Goal: Transaction & Acquisition: Purchase product/service

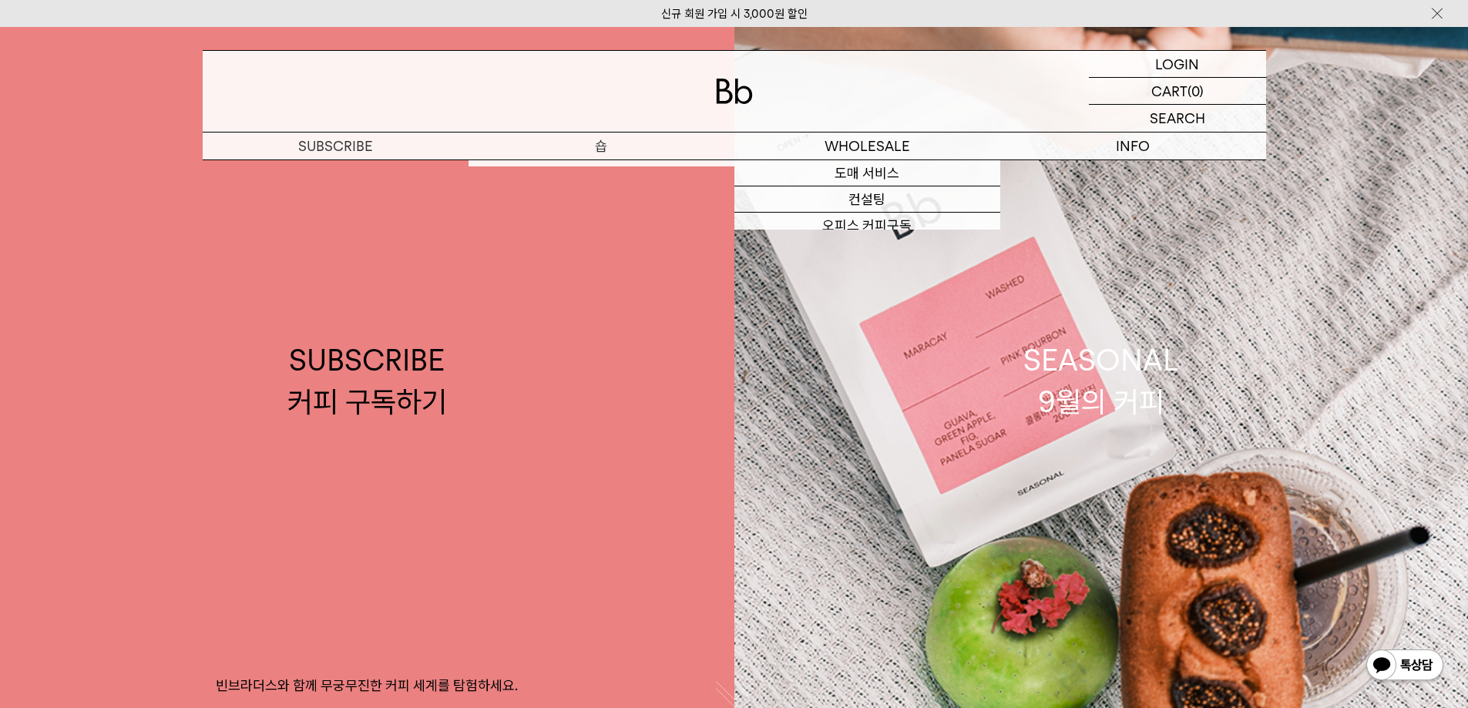
click at [606, 153] on p "숍" at bounding box center [601, 145] width 266 height 27
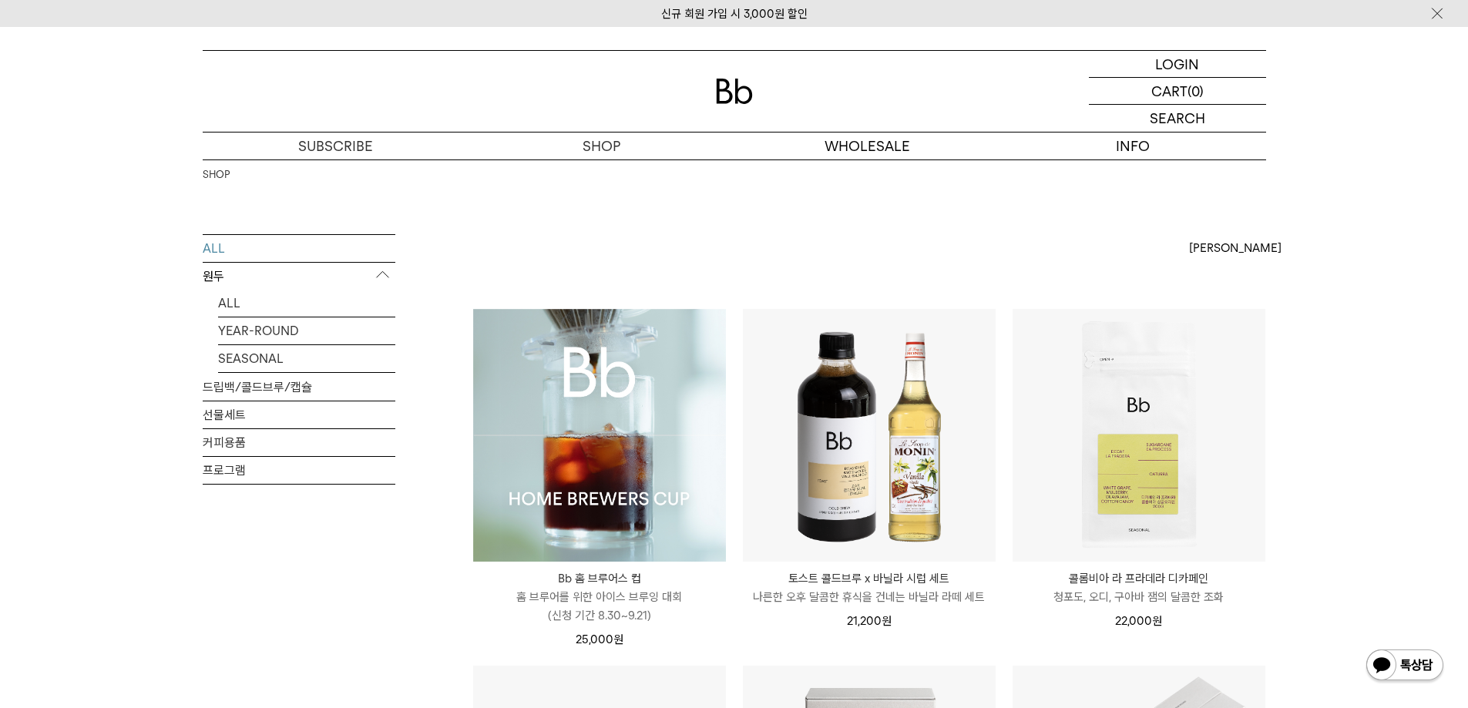
click at [707, 421] on img at bounding box center [599, 435] width 253 height 253
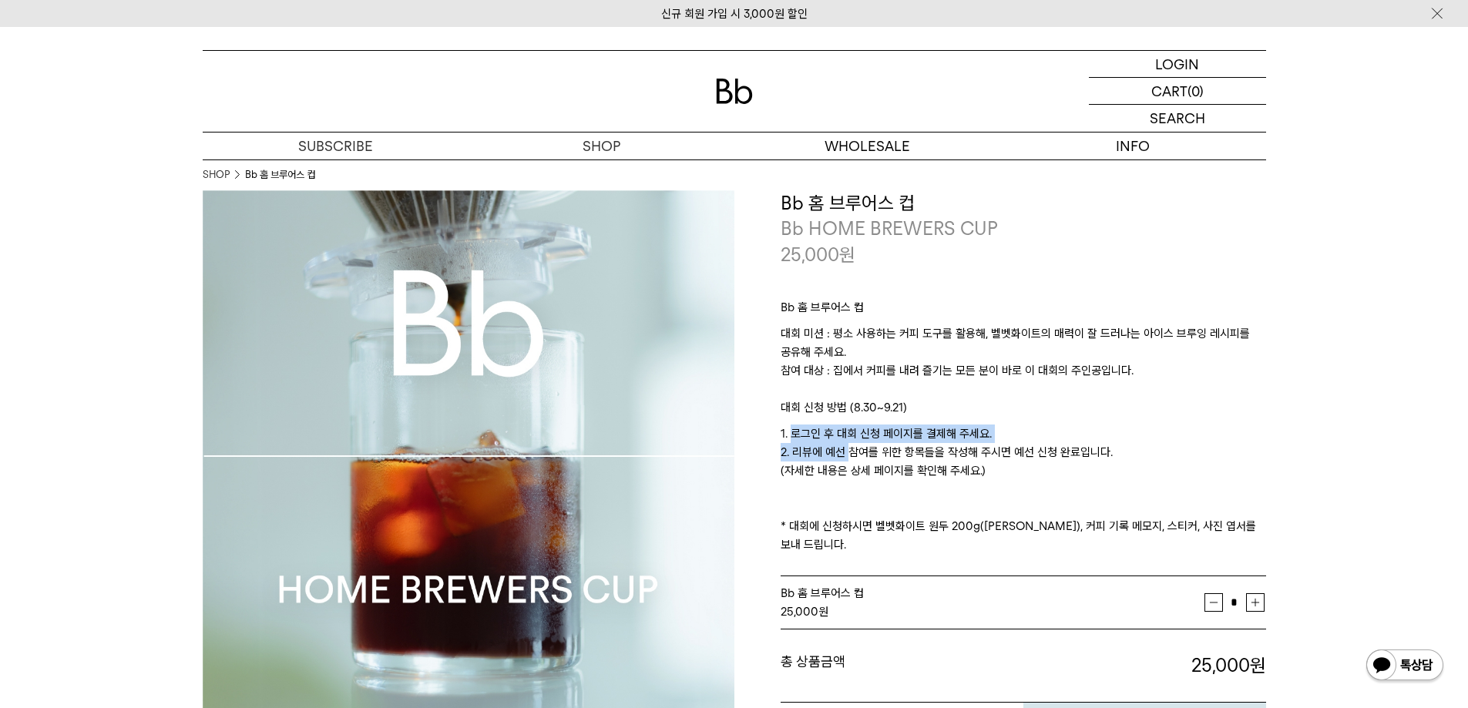
drag, startPoint x: 791, startPoint y: 428, endPoint x: 840, endPoint y: 444, distance: 51.2
click at [840, 444] on p "1. 로그인 후 대회 신청 페이지를 결제해 주세요. 2. 리뷰에 예선 참여를 위한 항목들을 작성해 주시면 예선 신청 완료입니다. (자세한 내용…" at bounding box center [1022, 488] width 485 height 129
click at [800, 444] on p "1. 로그인 후 대회 신청 페이지를 결제해 주세요. 2. 리뷰에 예선 참여를 위한 항목들을 작성해 주시면 예선 신청 완료입니다. (자세한 내용…" at bounding box center [1022, 488] width 485 height 129
drag, startPoint x: 800, startPoint y: 444, endPoint x: 956, endPoint y: 455, distance: 156.7
click at [956, 455] on p "1. 로그인 후 대회 신청 페이지를 결제해 주세요. 2. 리뷰에 예선 참여를 위한 항목들을 작성해 주시면 예선 신청 완료입니다. (자세한 내용…" at bounding box center [1022, 488] width 485 height 129
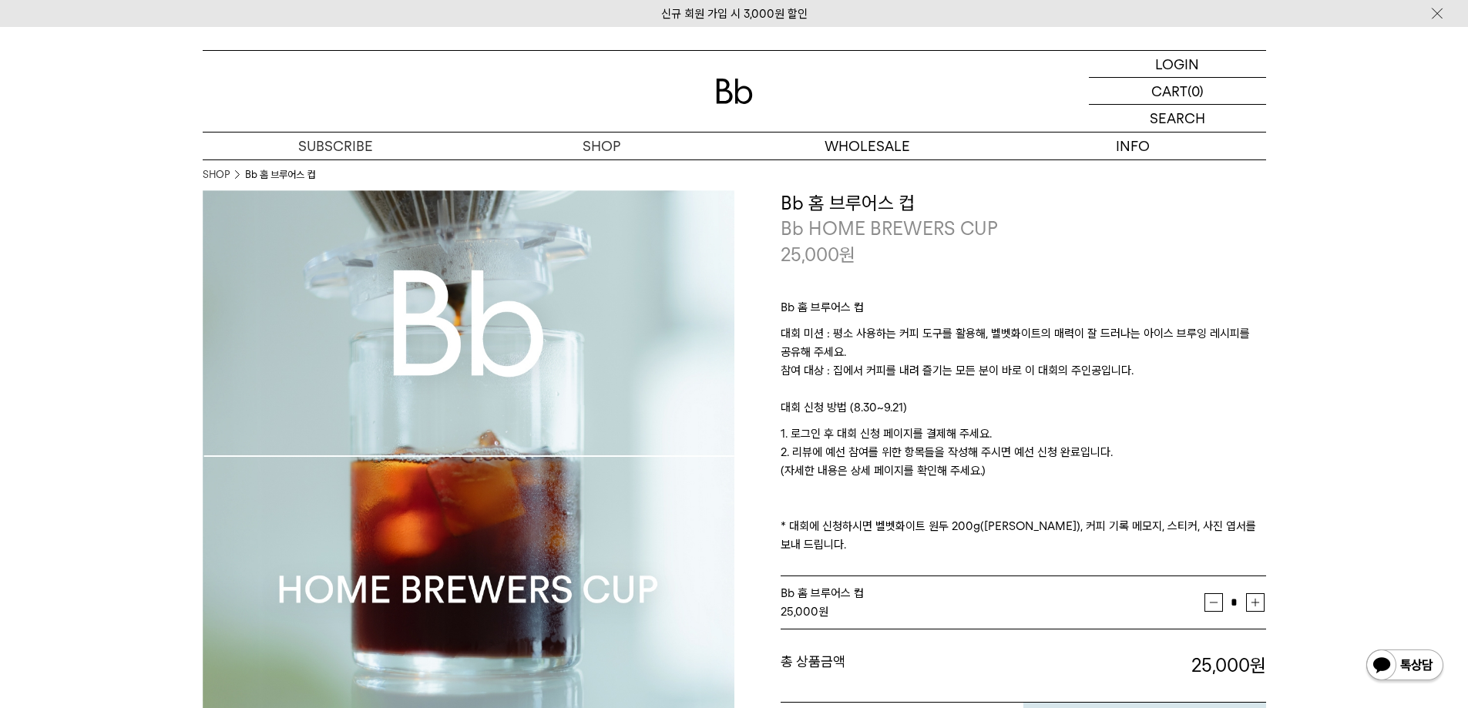
click at [1005, 451] on p "1. 로그인 후 대회 신청 페이지를 결제해 주세요. 2. 리뷰에 예선 참여를 위한 항목들을 작성해 주시면 예선 신청 완료입니다. (자세한 내용…" at bounding box center [1022, 488] width 485 height 129
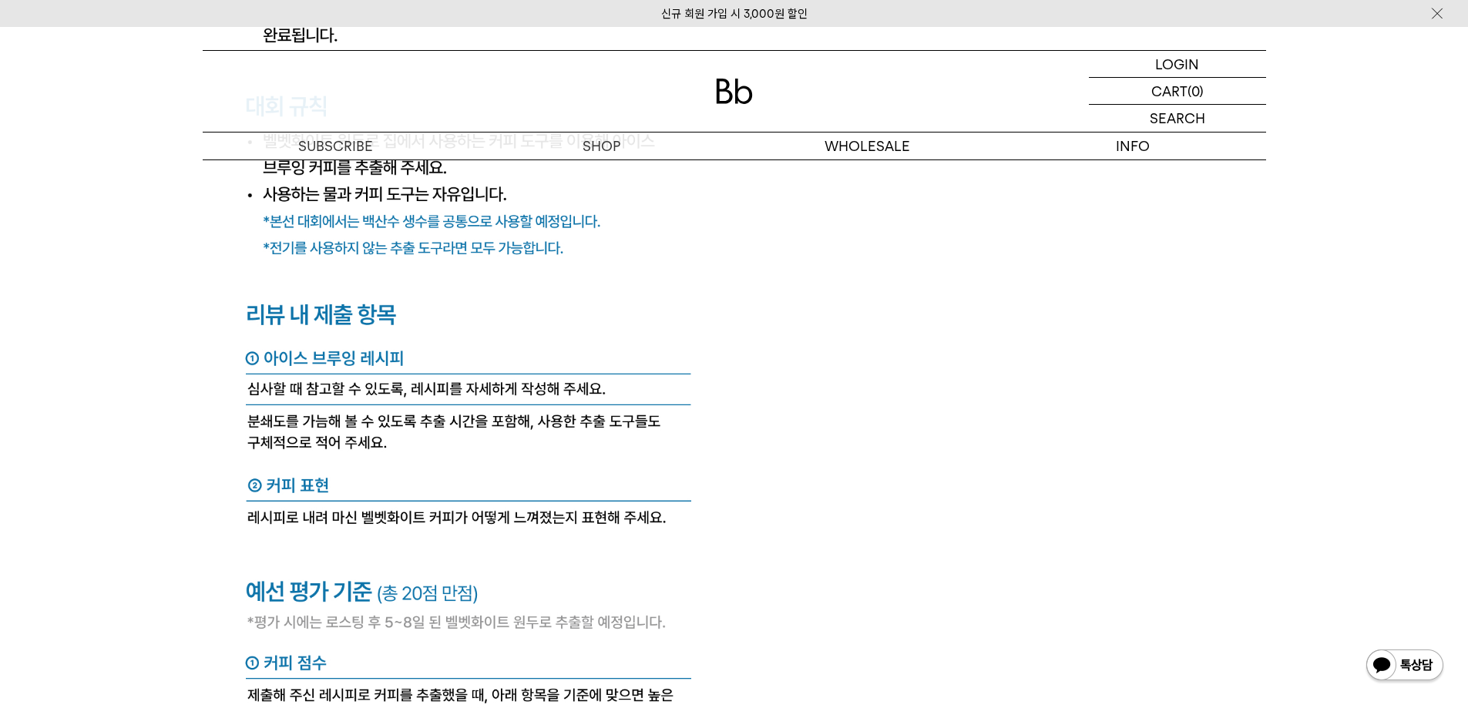
scroll to position [6009, 0]
